Goal: Information Seeking & Learning: Learn about a topic

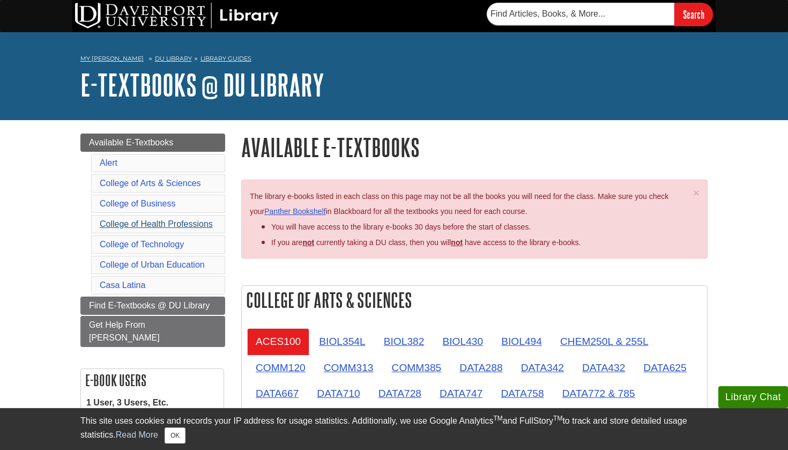
click at [190, 225] on link "College of Health Professions" at bounding box center [156, 223] width 113 height 9
click at [513, 10] on input "text" at bounding box center [581, 14] width 188 height 23
type input "psychology"
click at [693, 14] on input "Search" at bounding box center [693, 14] width 39 height 23
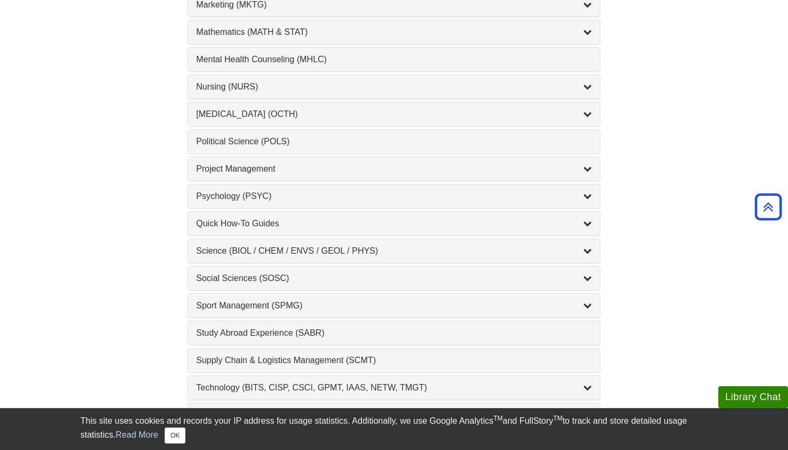
scroll to position [1001, 0]
click at [261, 194] on div "Psychology (PSYC) , 2 guides" at bounding box center [393, 195] width 395 height 13
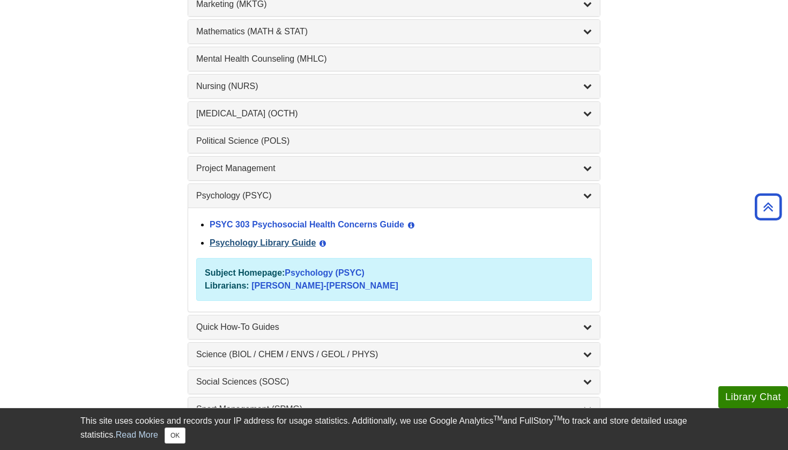
click at [266, 242] on link "Psychology Library Guide" at bounding box center [263, 242] width 106 height 9
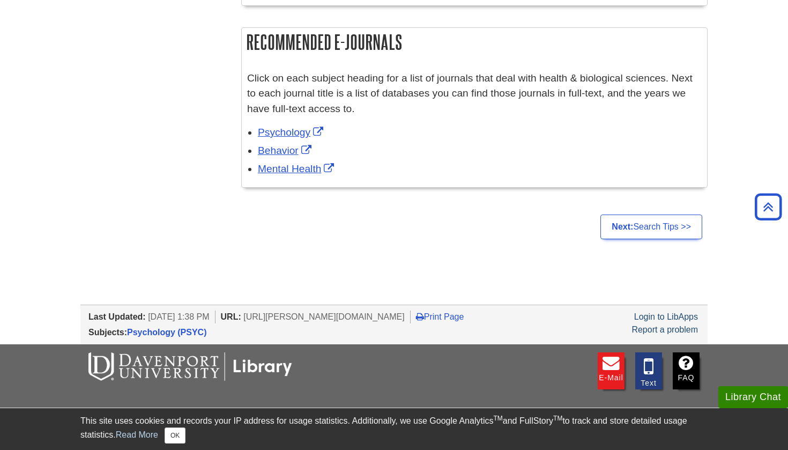
scroll to position [690, 0]
